Goal: Transaction & Acquisition: Download file/media

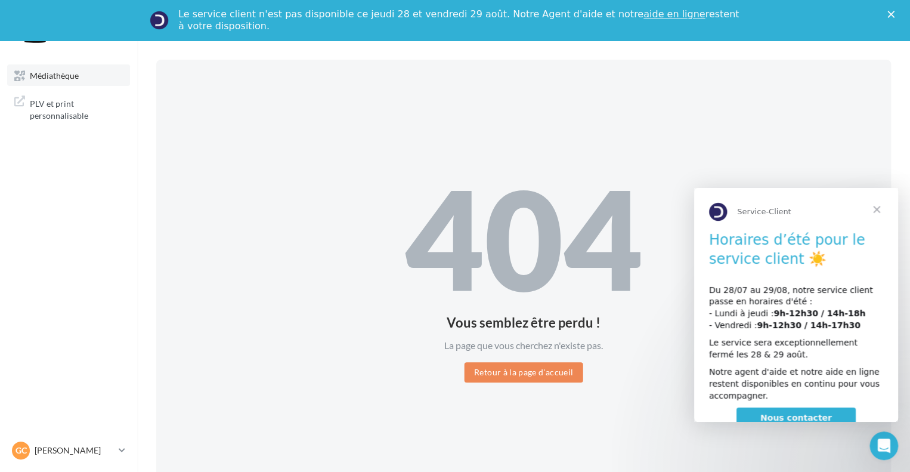
click at [49, 80] on span "Médiathèque" at bounding box center [54, 75] width 49 height 10
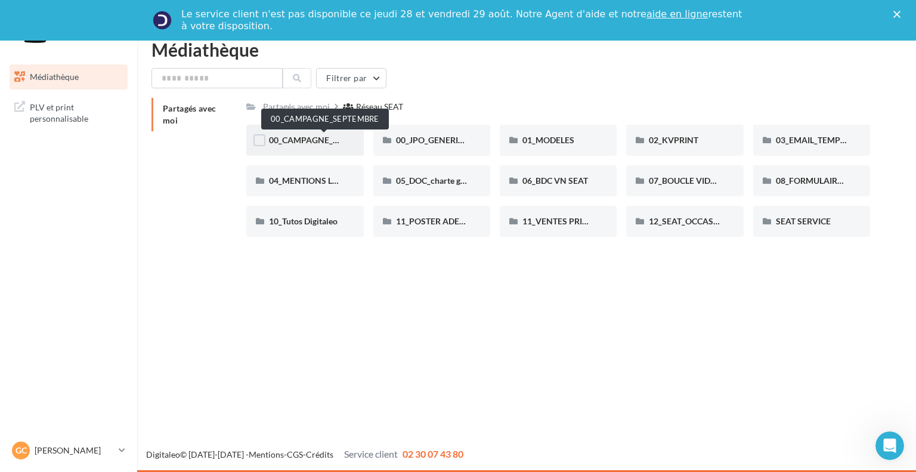
click at [322, 145] on span "00_CAMPAGNE_SEPTEMBRE" at bounding box center [325, 140] width 112 height 10
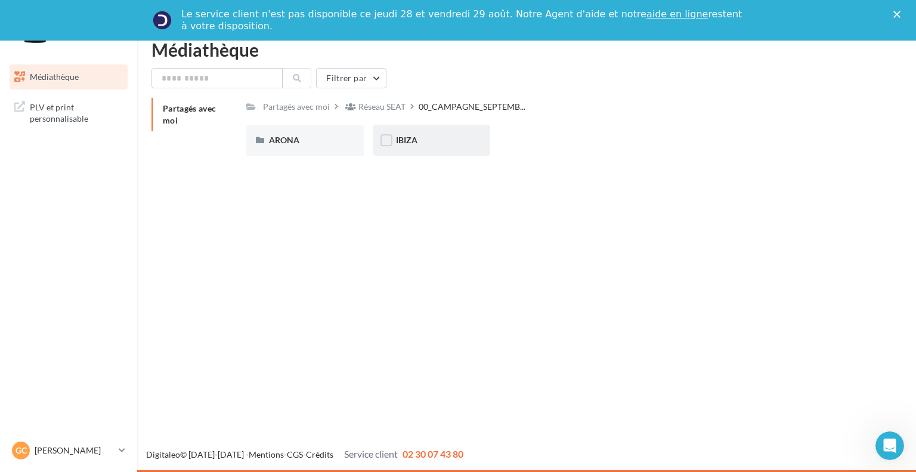
click at [428, 141] on div "IBIZA" at bounding box center [432, 140] width 72 height 12
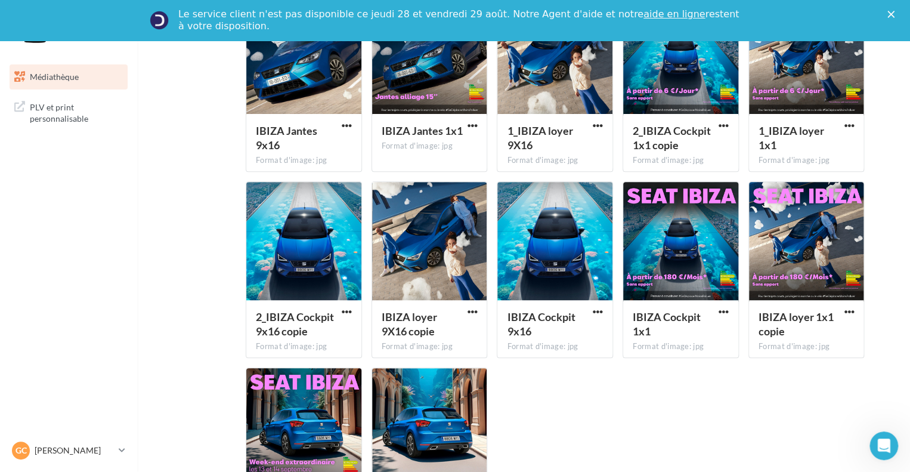
scroll to position [119, 0]
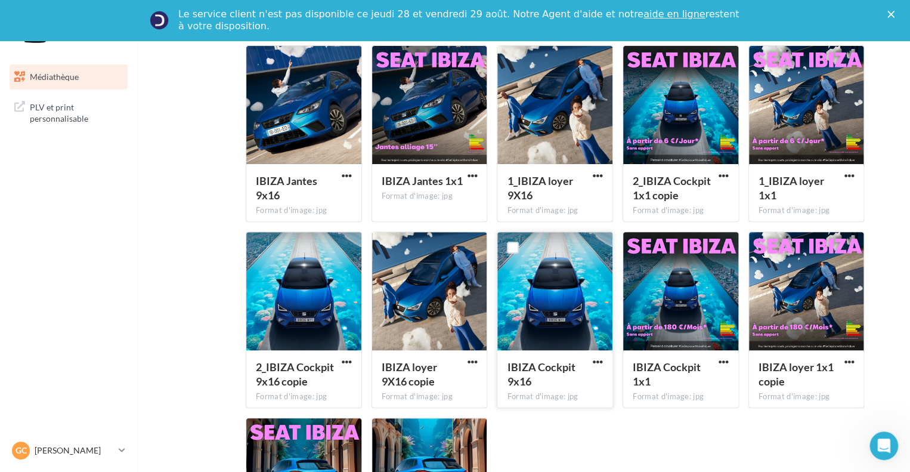
click at [563, 299] on div at bounding box center [555, 291] width 115 height 119
click at [595, 362] on span "button" at bounding box center [598, 362] width 10 height 10
click at [525, 386] on button "Télécharger" at bounding box center [545, 385] width 119 height 31
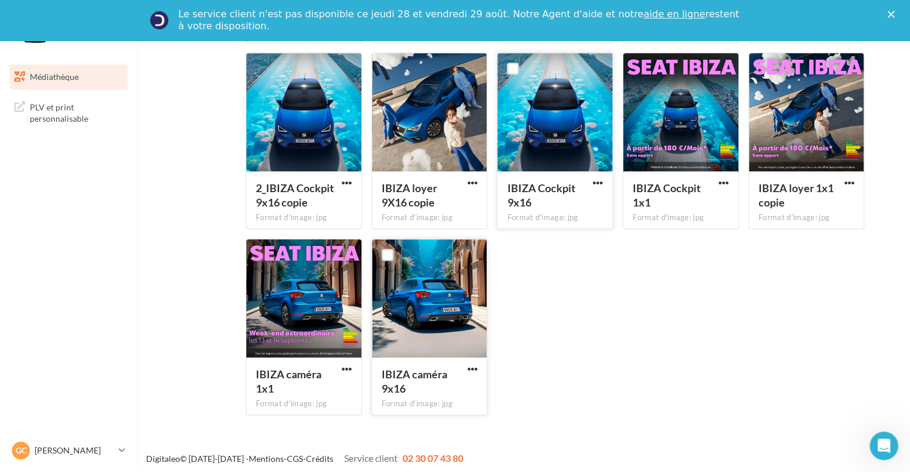
click at [463, 308] on div at bounding box center [429, 298] width 115 height 119
click at [470, 367] on span "button" at bounding box center [472, 369] width 10 height 10
click at [409, 396] on button "Télécharger" at bounding box center [419, 393] width 119 height 31
click at [416, 271] on div at bounding box center [429, 298] width 115 height 119
click at [283, 302] on div at bounding box center [303, 298] width 115 height 119
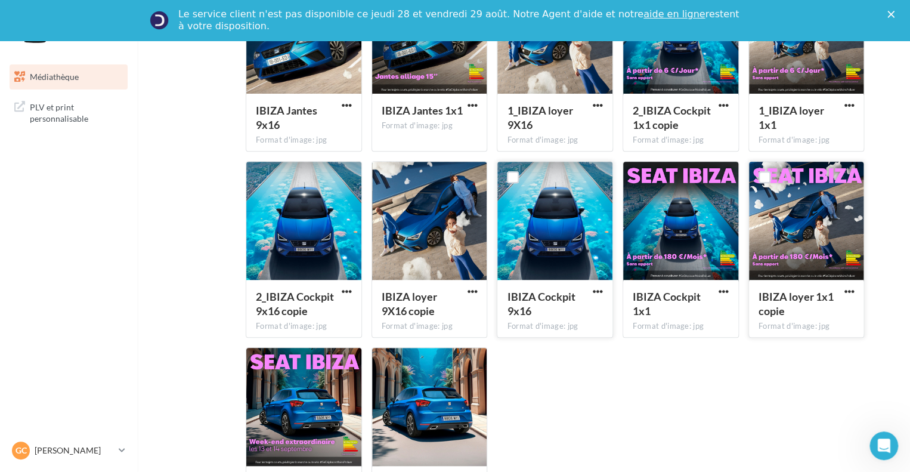
scroll to position [302, 0]
